Goal: Transaction & Acquisition: Purchase product/service

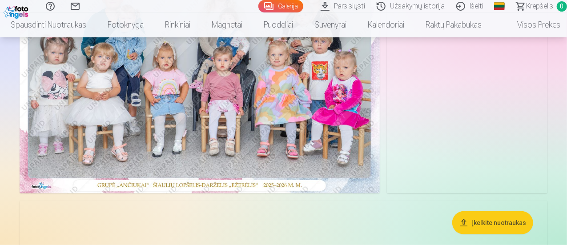
scroll to position [133, 0]
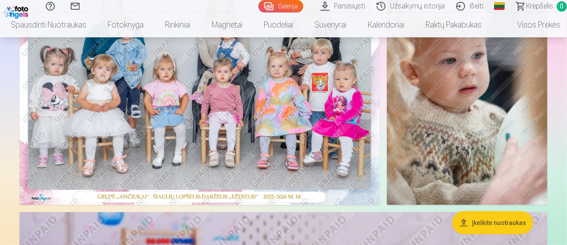
click at [174, 75] on img at bounding box center [200, 84] width 360 height 241
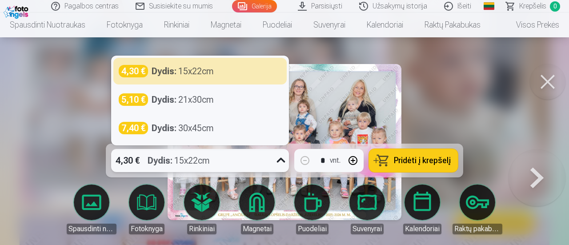
click at [274, 159] on icon at bounding box center [281, 160] width 14 height 14
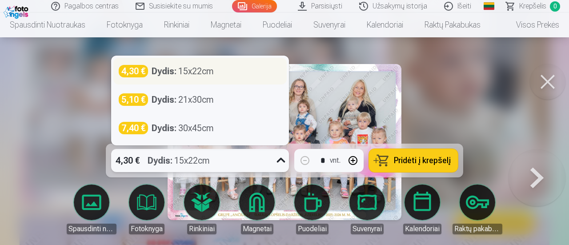
click at [206, 72] on div "Dydis : 15x22cm" at bounding box center [183, 71] width 62 height 12
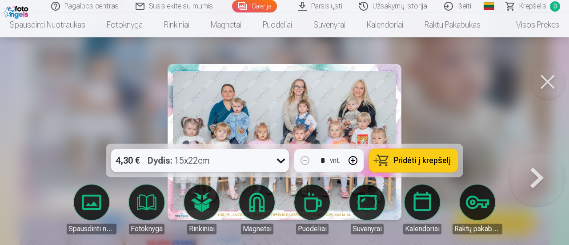
click at [419, 163] on span "Pridėti į krepšelį" at bounding box center [422, 161] width 57 height 8
click at [511, 85] on div at bounding box center [284, 122] width 569 height 245
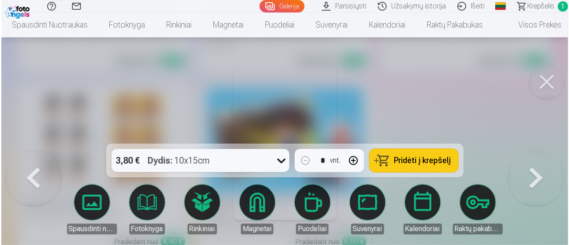
scroll to position [1651, 0]
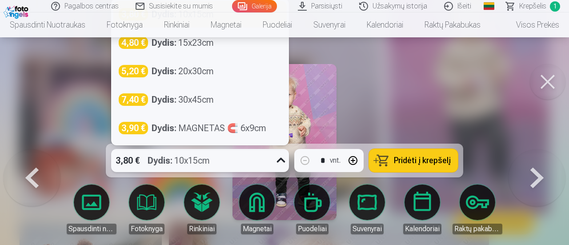
click at [282, 154] on icon at bounding box center [281, 160] width 14 height 14
click at [216, 48] on div "4,80 € Dydis : 15x23cm" at bounding box center [200, 42] width 163 height 12
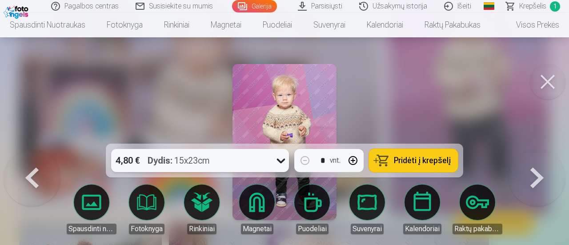
click at [398, 161] on span "Pridėti į krepšelį" at bounding box center [422, 161] width 57 height 8
click at [548, 78] on button at bounding box center [548, 82] width 36 height 36
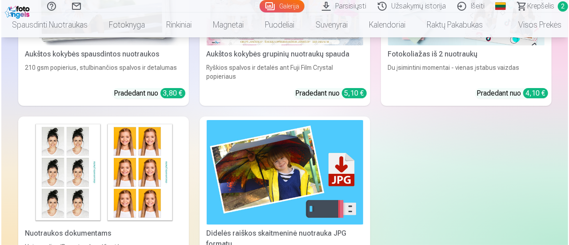
scroll to position [1645, 0]
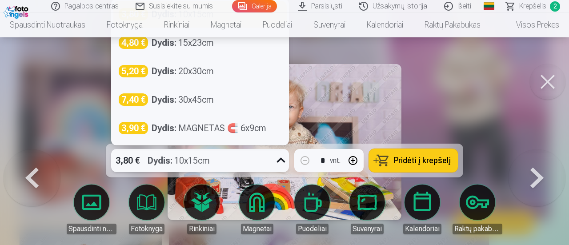
click at [274, 159] on icon at bounding box center [281, 160] width 14 height 14
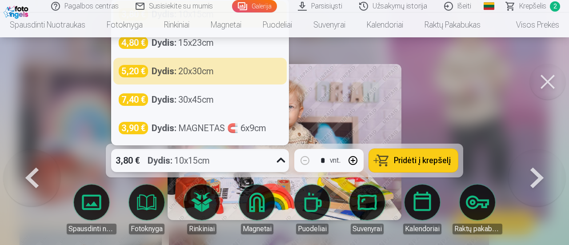
click at [429, 154] on button "Pridėti į krepšelį" at bounding box center [413, 160] width 89 height 23
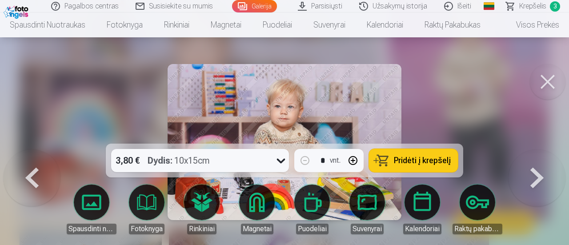
click at [551, 80] on button at bounding box center [548, 82] width 36 height 36
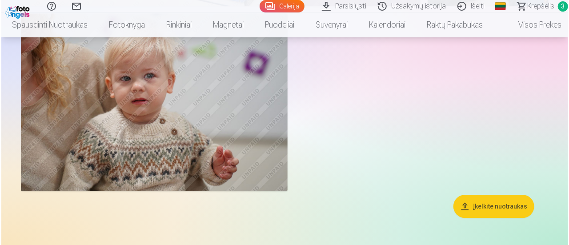
scroll to position [1279, 0]
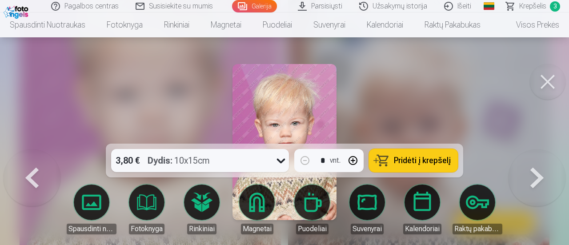
click at [226, 156] on div "3,80 € Dydis : 10x15cm" at bounding box center [191, 160] width 161 height 23
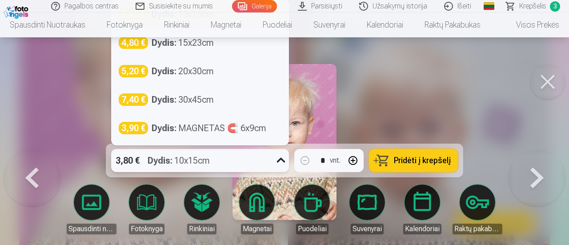
scroll to position [1275, 0]
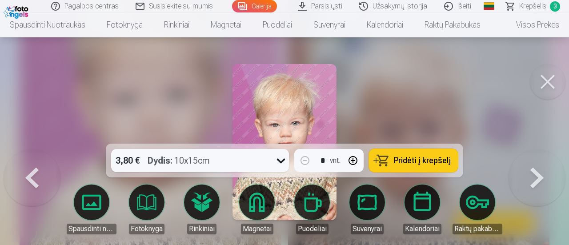
click at [438, 162] on span "Pridėti į krepšelį" at bounding box center [422, 161] width 57 height 8
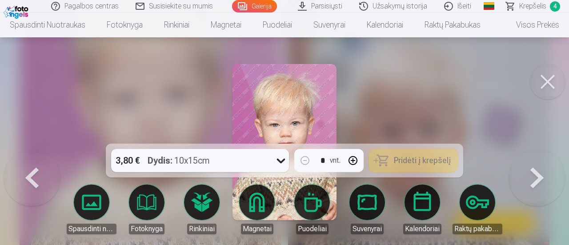
click at [541, 80] on button at bounding box center [548, 82] width 36 height 36
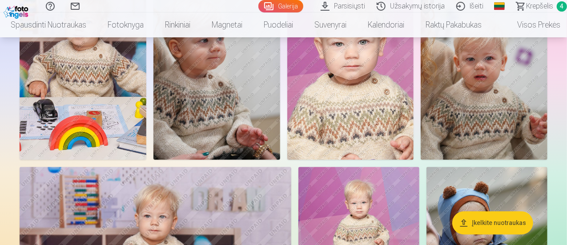
scroll to position [915, 0]
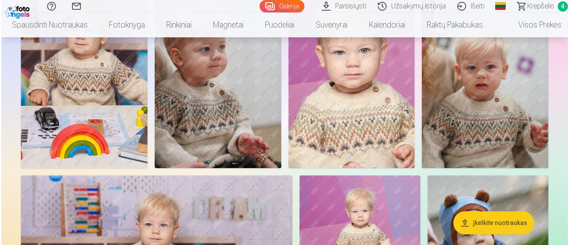
scroll to position [917, 0]
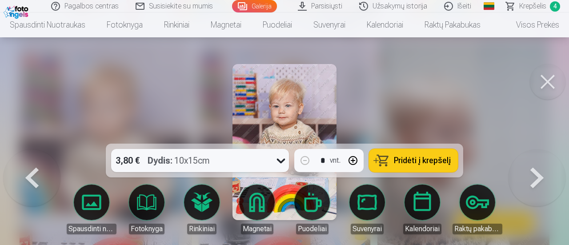
click at [407, 163] on span "Pridėti į krepšelį" at bounding box center [422, 161] width 57 height 8
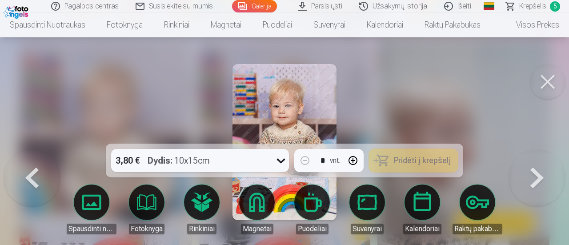
click at [555, 79] on button at bounding box center [548, 82] width 36 height 36
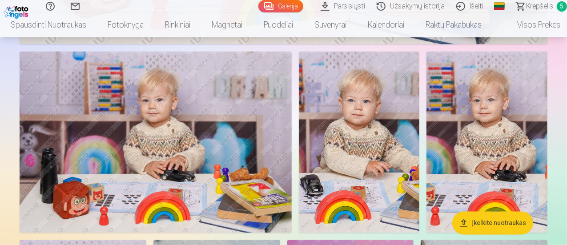
scroll to position [648, 0]
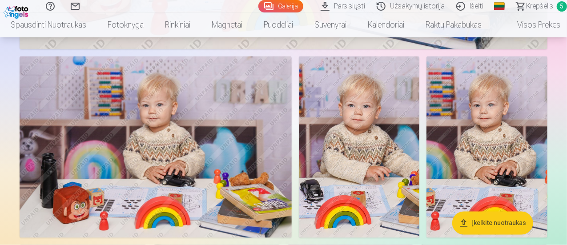
click at [257, 151] on img at bounding box center [156, 146] width 272 height 181
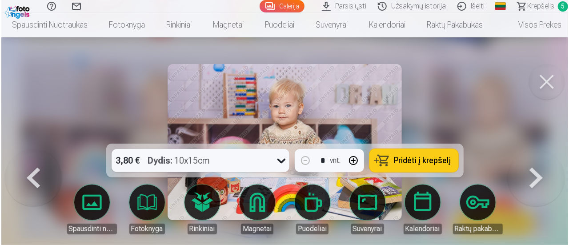
scroll to position [649, 0]
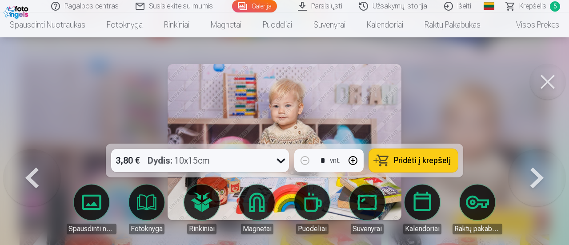
click at [410, 154] on button "Pridėti į krepšelį" at bounding box center [413, 160] width 89 height 23
click at [539, 81] on button at bounding box center [548, 82] width 36 height 36
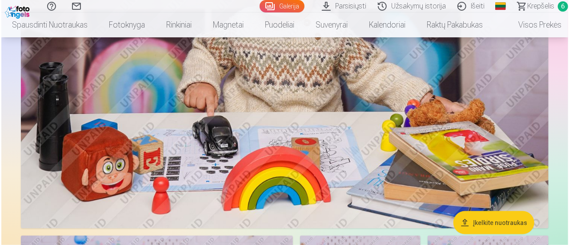
scroll to position [470, 0]
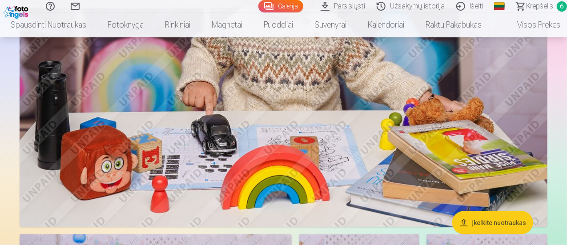
click at [324, 94] on img at bounding box center [284, 51] width 528 height 352
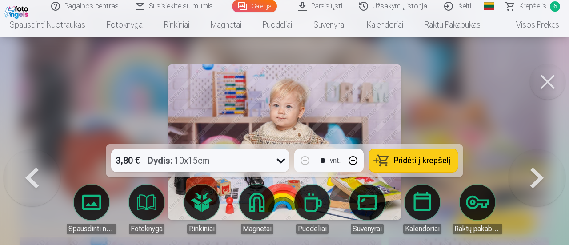
click at [426, 161] on span "Pridėti į krepšelį" at bounding box center [422, 161] width 57 height 8
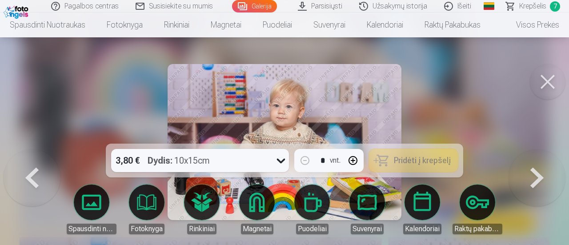
click at [555, 80] on button at bounding box center [548, 82] width 36 height 36
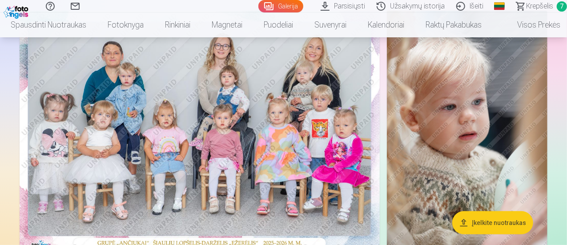
scroll to position [69, 0]
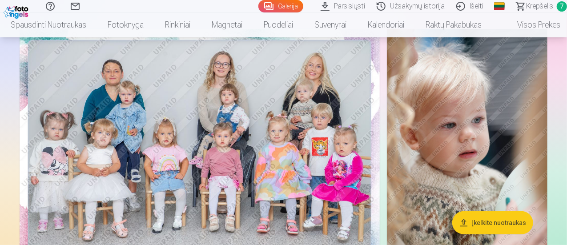
click at [541, 5] on span "Krepšelis" at bounding box center [539, 6] width 27 height 11
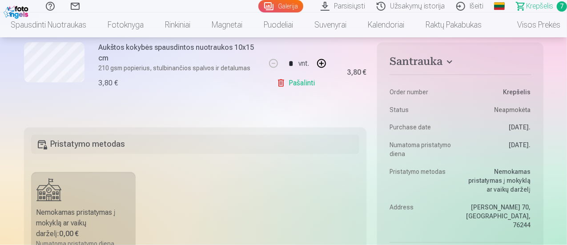
scroll to position [712, 0]
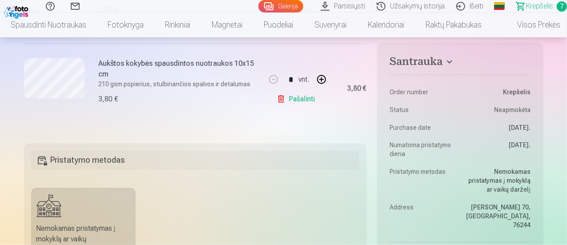
click at [169, 156] on h5 "Pristatymo metodas" at bounding box center [195, 161] width 329 height 20
click at [54, 159] on h5 "Pristatymo metodas" at bounding box center [195, 161] width 329 height 20
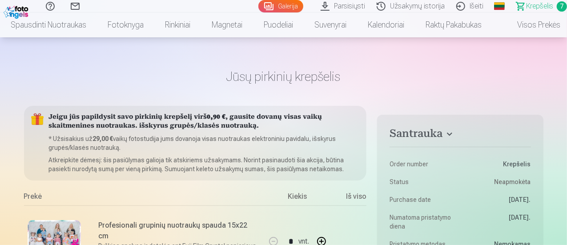
scroll to position [0, 0]
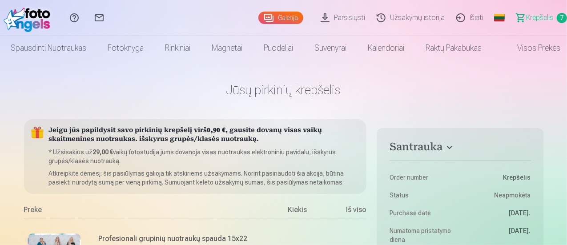
click at [21, 13] on img at bounding box center [29, 18] width 51 height 28
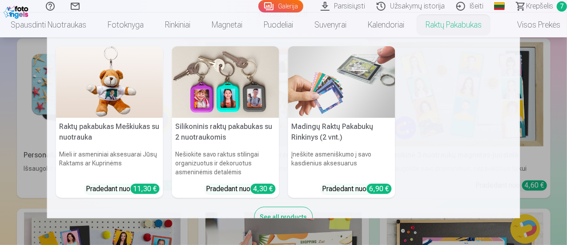
scroll to position [2446, 0]
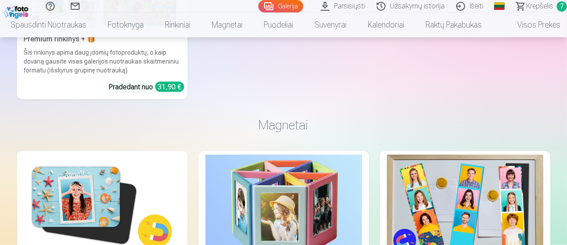
click at [557, 5] on span "7" at bounding box center [562, 6] width 10 height 10
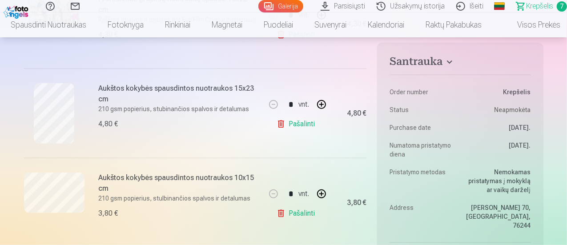
scroll to position [267, 0]
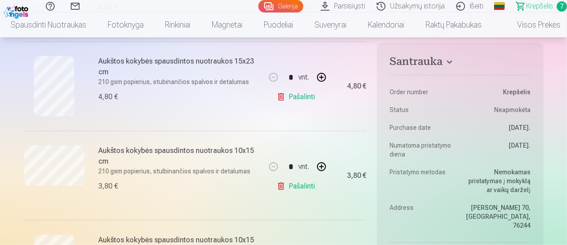
click at [288, 182] on link "Pašalinti" at bounding box center [298, 186] width 42 height 18
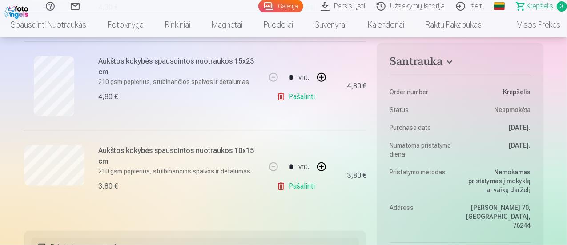
click at [288, 182] on link "Pašalinti" at bounding box center [298, 186] width 42 height 18
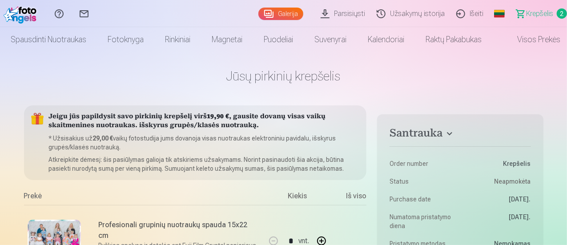
scroll to position [0, 0]
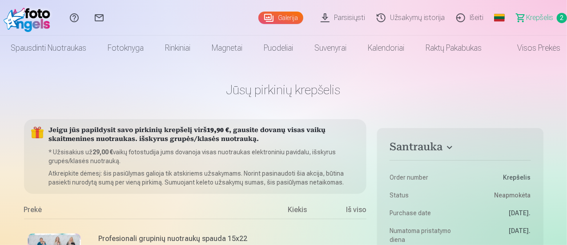
click at [123, 51] on link "Fotoknyga" at bounding box center [125, 48] width 57 height 25
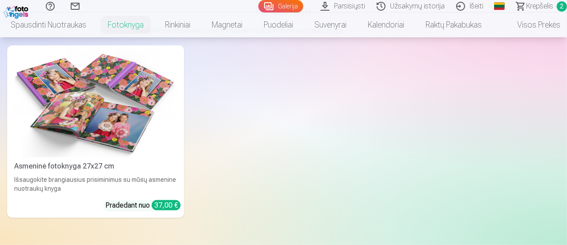
scroll to position [89, 0]
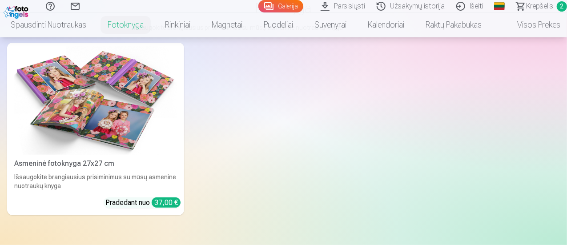
click at [80, 98] on img at bounding box center [95, 100] width 163 height 109
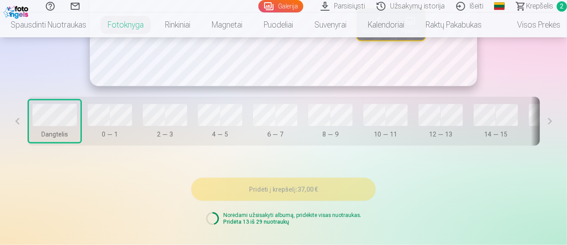
scroll to position [489, 0]
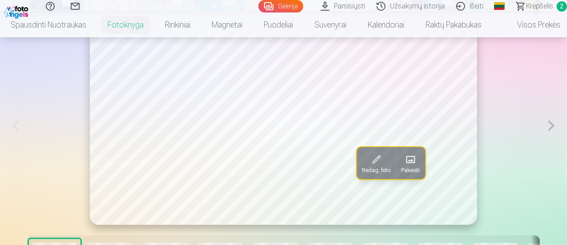
click at [557, 130] on button at bounding box center [551, 126] width 16 height 198
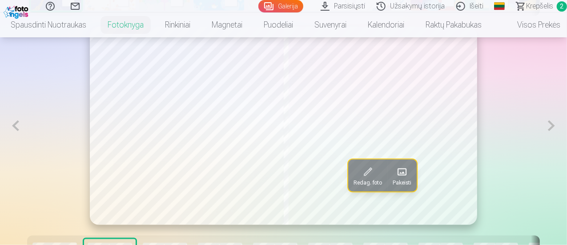
click at [557, 130] on button at bounding box center [551, 126] width 16 height 198
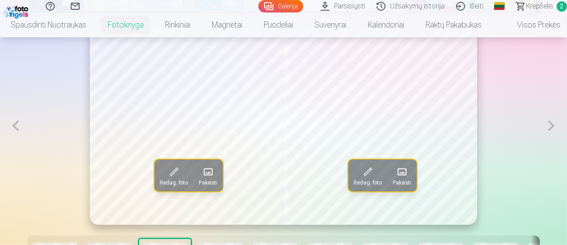
click at [557, 130] on button at bounding box center [551, 126] width 16 height 198
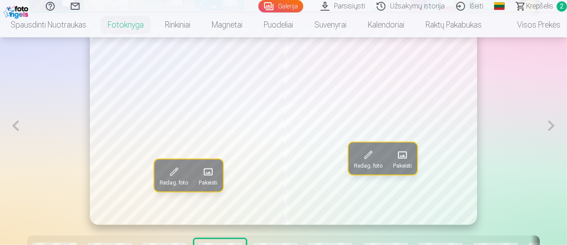
click at [557, 130] on button at bounding box center [551, 126] width 16 height 198
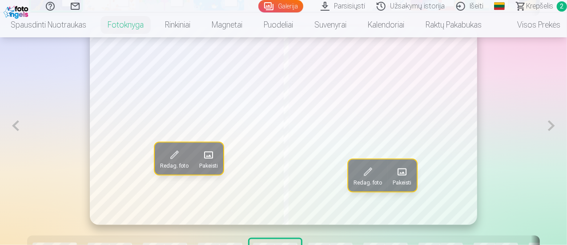
click at [557, 130] on button at bounding box center [551, 126] width 16 height 198
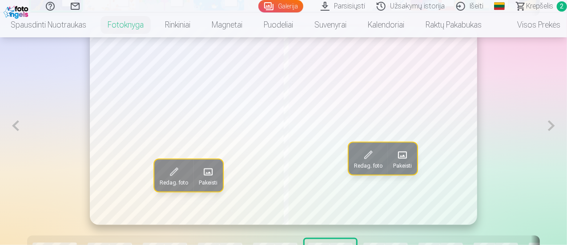
click at [557, 130] on button at bounding box center [551, 126] width 16 height 198
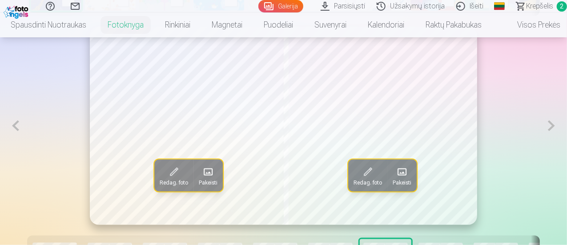
click at [557, 130] on button at bounding box center [551, 126] width 16 height 198
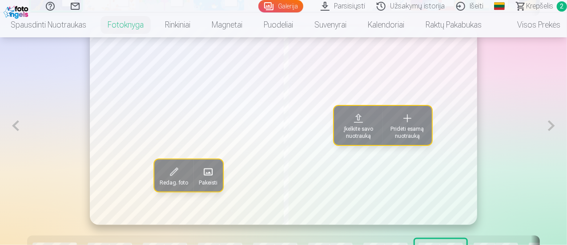
click at [557, 130] on button at bounding box center [551, 126] width 16 height 198
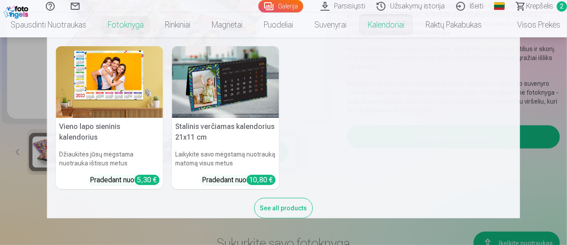
scroll to position [133, 0]
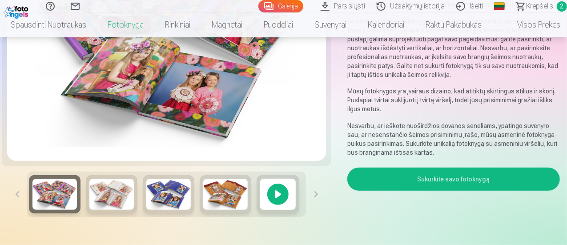
click at [13, 12] on link "Spausdinti nuotraukas" at bounding box center [48, 24] width 97 height 25
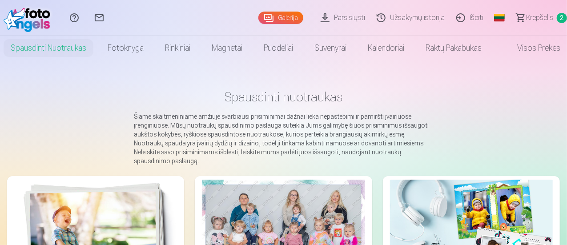
click at [527, 17] on span "Krepšelis" at bounding box center [539, 17] width 27 height 11
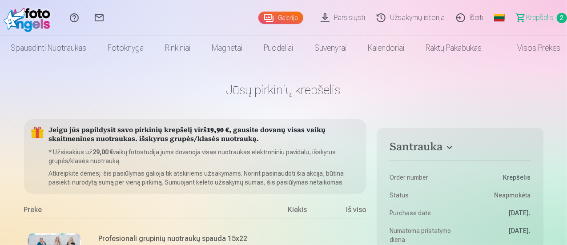
click at [31, 15] on img at bounding box center [29, 18] width 51 height 28
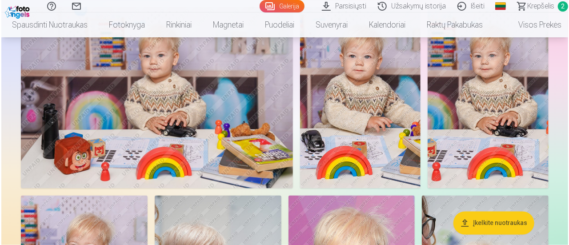
scroll to position [712, 0]
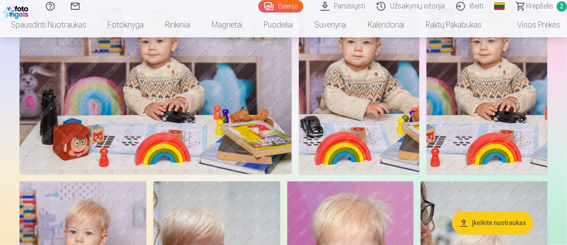
click at [212, 138] on img at bounding box center [156, 83] width 272 height 181
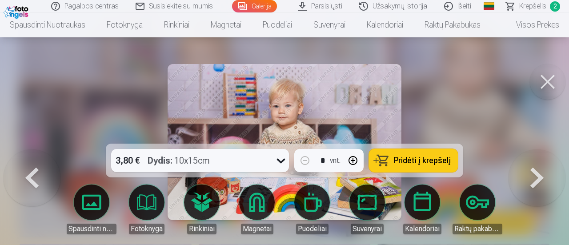
click at [424, 161] on span "Pridėti į krepšelį" at bounding box center [422, 161] width 57 height 8
click at [556, 88] on button at bounding box center [548, 82] width 36 height 36
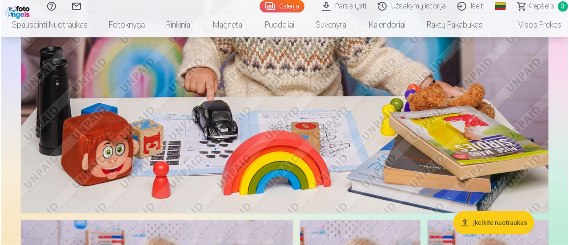
scroll to position [442, 0]
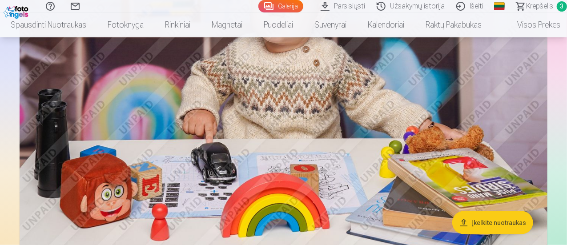
click at [391, 139] on img at bounding box center [284, 79] width 528 height 352
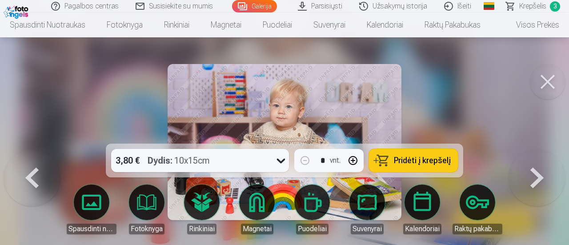
click at [402, 161] on span "Pridėti į krepšelį" at bounding box center [422, 161] width 57 height 8
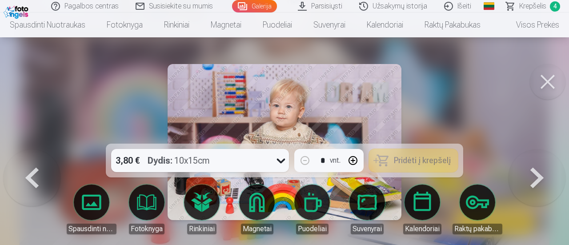
click at [556, 79] on button at bounding box center [548, 82] width 36 height 36
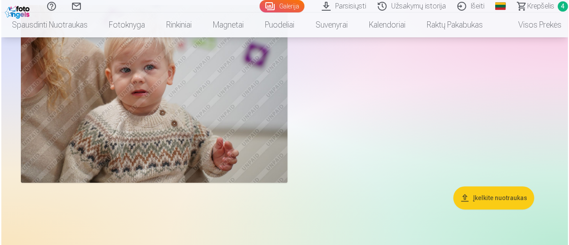
scroll to position [1286, 0]
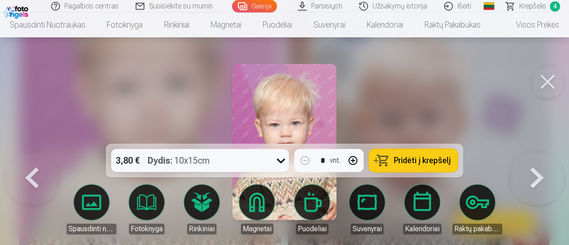
click at [408, 167] on button "Pridėti į krepšelį" at bounding box center [413, 160] width 89 height 23
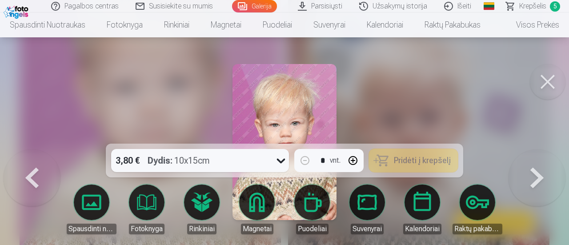
click at [551, 84] on button at bounding box center [548, 82] width 36 height 36
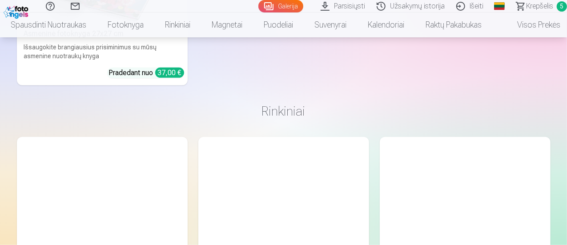
scroll to position [2038, 0]
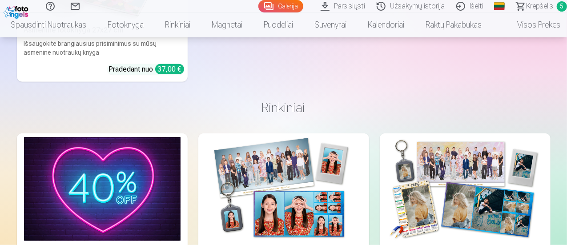
click at [557, 4] on span "5" at bounding box center [562, 6] width 10 height 10
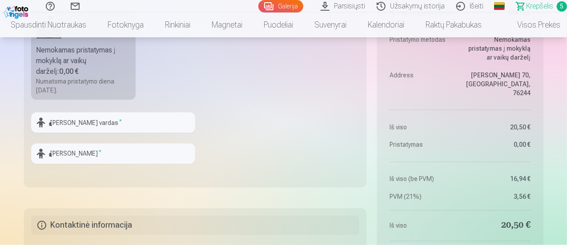
scroll to position [756, 0]
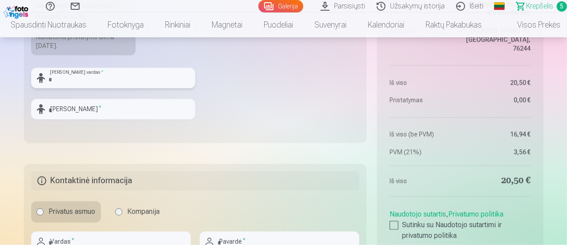
click at [143, 71] on input "text" at bounding box center [113, 78] width 164 height 20
type input "*******"
click at [68, 106] on input "text" at bounding box center [113, 109] width 164 height 20
type input "*******"
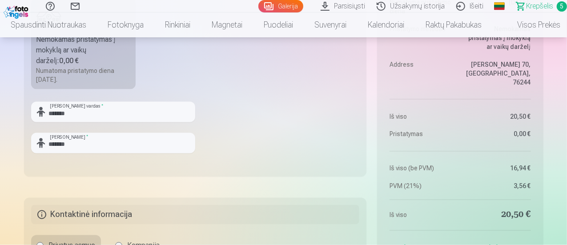
scroll to position [845, 0]
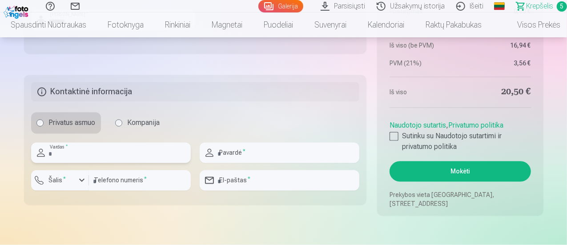
click at [83, 154] on input "text" at bounding box center [111, 153] width 160 height 20
type input "*******"
click at [244, 147] on input "text" at bounding box center [280, 153] width 160 height 20
type input "**********"
click at [105, 182] on input "number" at bounding box center [140, 180] width 102 height 20
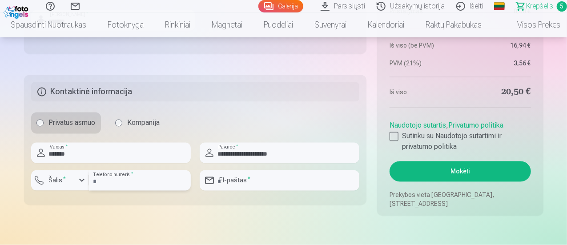
type input "*"
click at [74, 180] on div "button" at bounding box center [62, 181] width 27 height 9
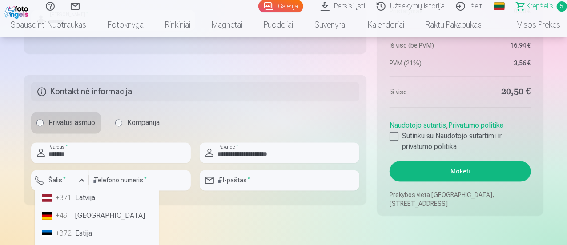
scroll to position [44, 0]
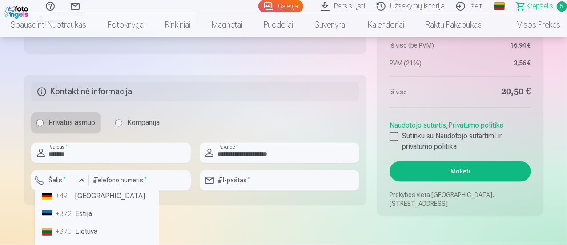
click at [103, 225] on li "+370 Lietuva" at bounding box center [96, 232] width 117 height 18
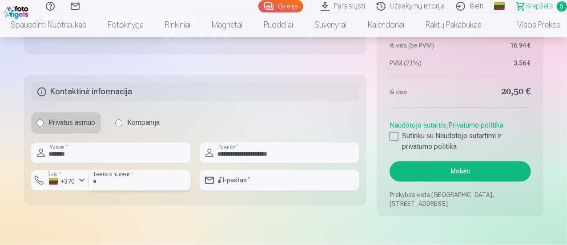
click at [123, 179] on input "number" at bounding box center [140, 180] width 102 height 20
type input "*"
type input "********"
click at [273, 181] on input "email" at bounding box center [280, 180] width 160 height 20
type input "**********"
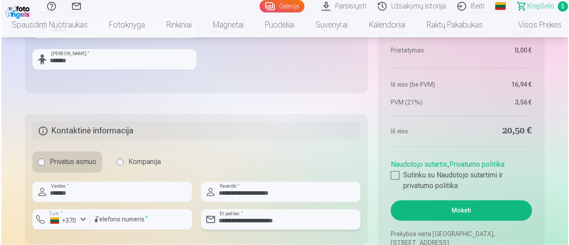
scroll to position [889, 0]
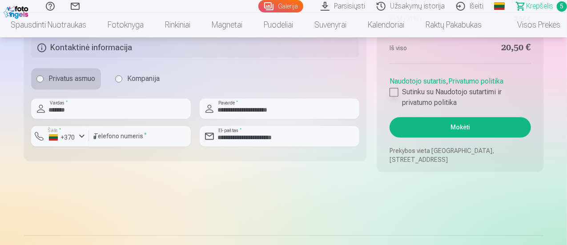
click at [396, 94] on div at bounding box center [394, 92] width 9 height 9
click at [440, 130] on button "Mokėti" at bounding box center [460, 127] width 141 height 20
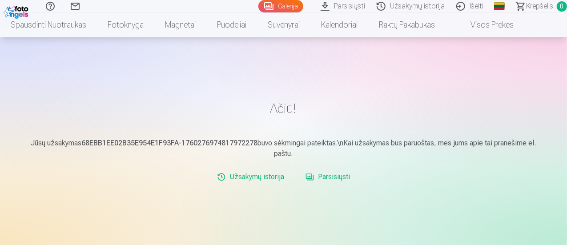
scroll to position [44, 0]
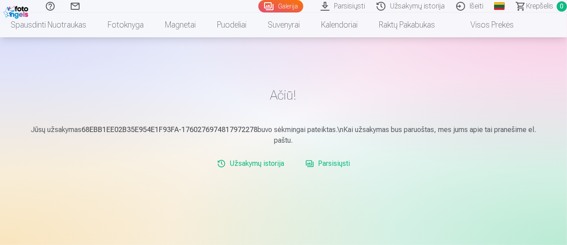
click at [249, 165] on link "Užsakymų istorija" at bounding box center [250, 164] width 74 height 18
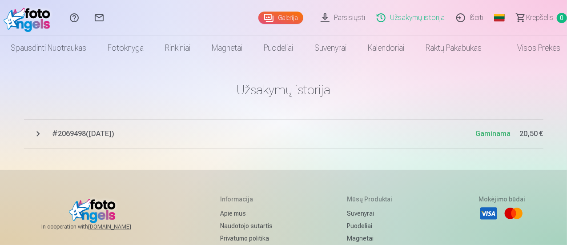
click at [81, 128] on button "# 2069498 ( 12.10.2025 ) Gaminama 20,50 €" at bounding box center [283, 133] width 519 height 29
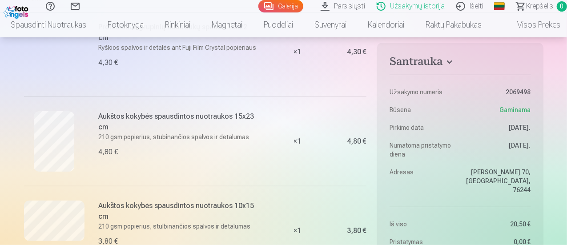
scroll to position [222, 0]
